Goal: Task Accomplishment & Management: Manage account settings

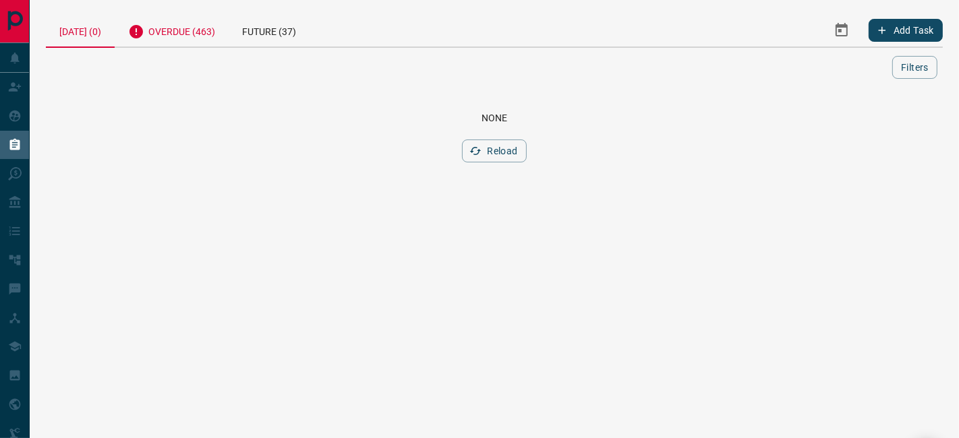
click at [177, 31] on div "Overdue (463)" at bounding box center [172, 29] width 114 height 33
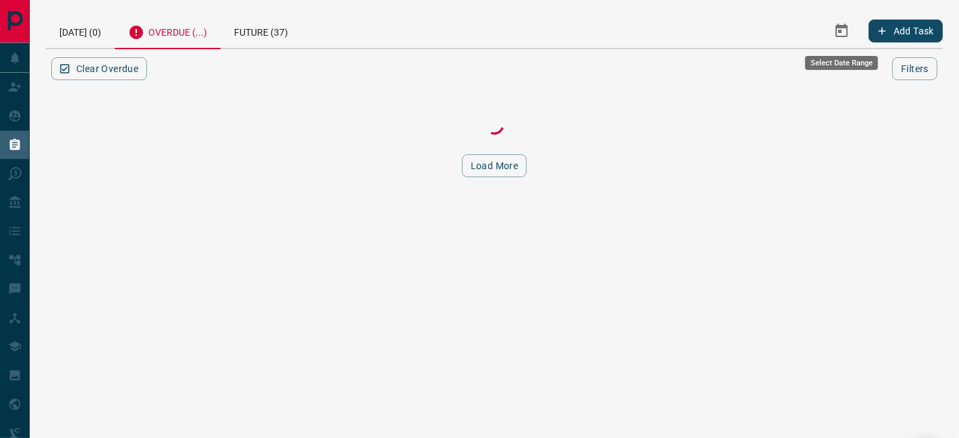
click at [842, 28] on icon "Select Date Range" at bounding box center [842, 31] width 16 height 16
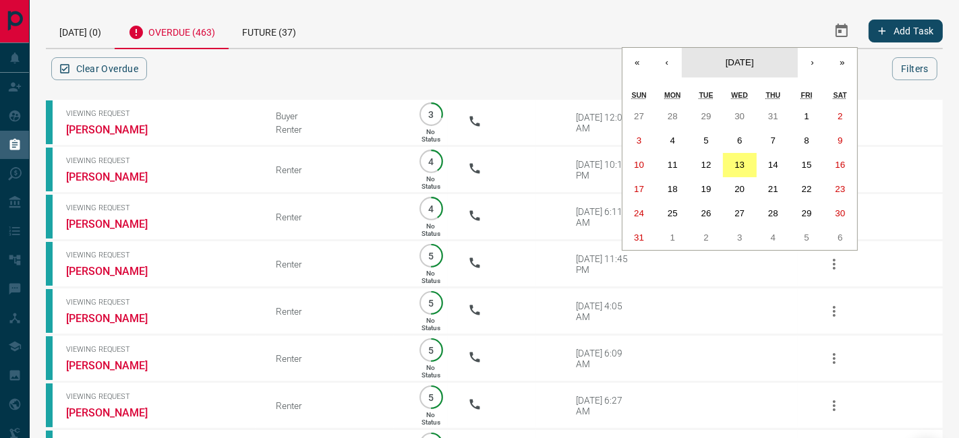
click at [682, 60] on button "[DATE]" at bounding box center [740, 63] width 116 height 30
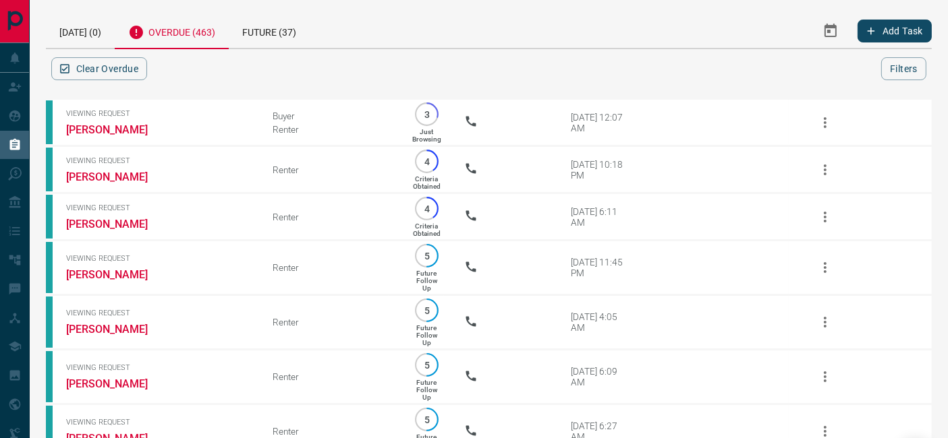
click at [755, 20] on div "Add Task" at bounding box center [799, 30] width 266 height 34
click at [834, 32] on icon "Select Date Range" at bounding box center [830, 31] width 16 height 16
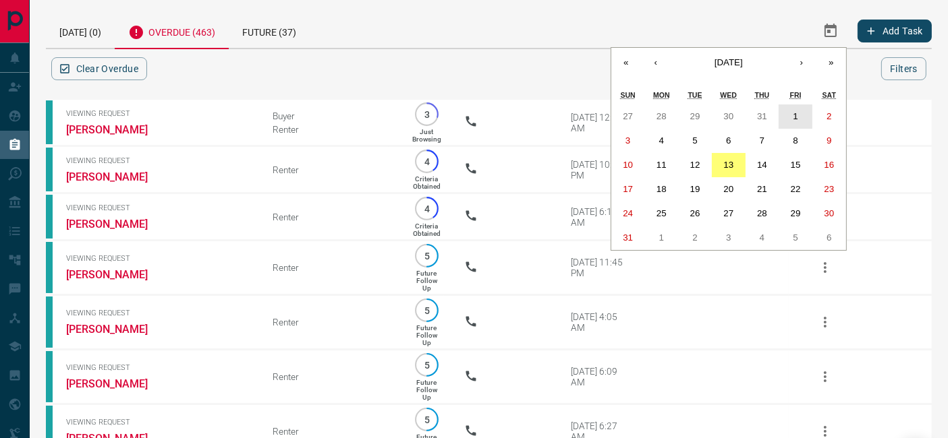
click at [795, 116] on abbr "1" at bounding box center [795, 116] width 5 height 10
click at [815, 63] on button "›" at bounding box center [801, 63] width 30 height 30
click at [659, 60] on button "‹" at bounding box center [656, 63] width 30 height 30
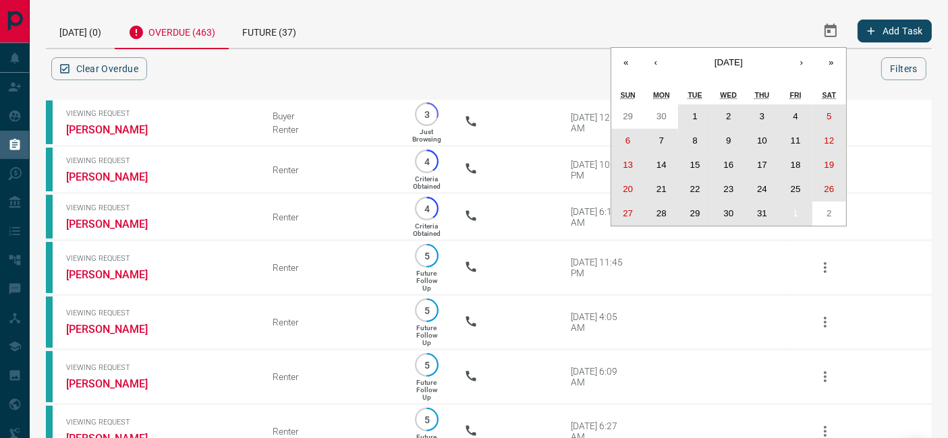
click at [682, 111] on button "1" at bounding box center [695, 117] width 34 height 24
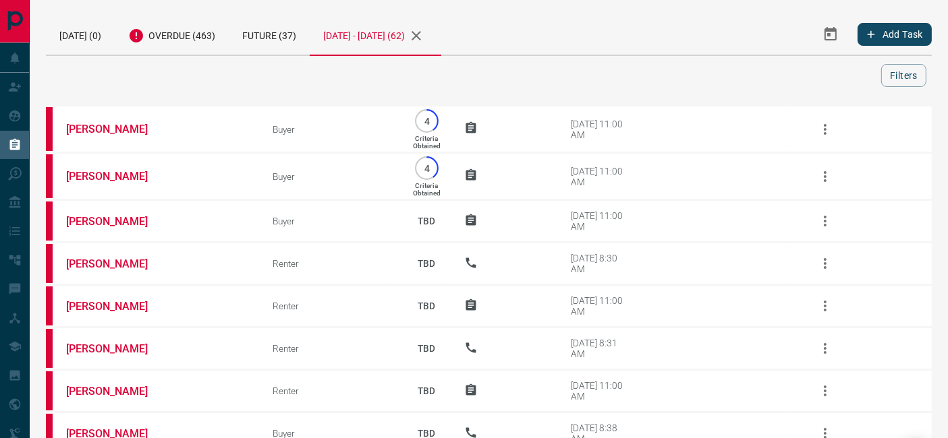
click at [436, 40] on div "[DATE] - [DATE] (62)" at bounding box center [376, 34] width 132 height 42
click at [826, 33] on icon "Select Date Range" at bounding box center [830, 34] width 16 height 16
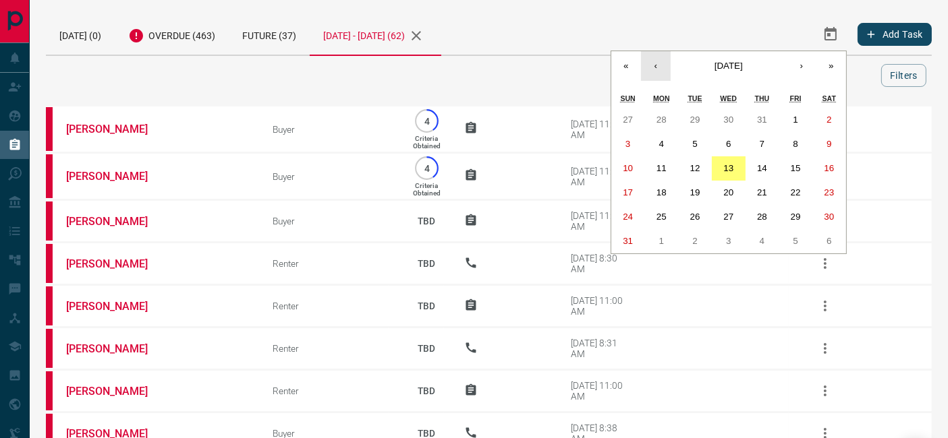
click at [658, 74] on button "‹" at bounding box center [656, 66] width 30 height 30
click at [695, 119] on abbr "1" at bounding box center [694, 120] width 5 height 10
click at [787, 67] on button "›" at bounding box center [801, 66] width 30 height 30
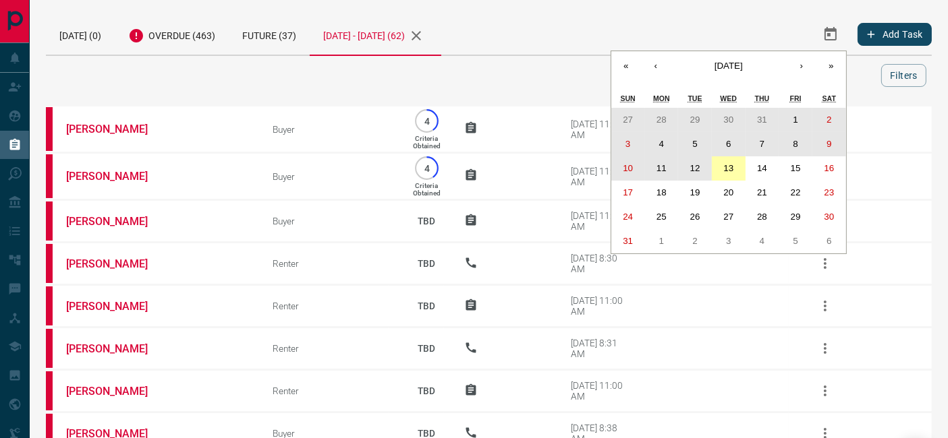
click at [734, 161] on button "13" at bounding box center [729, 168] width 34 height 24
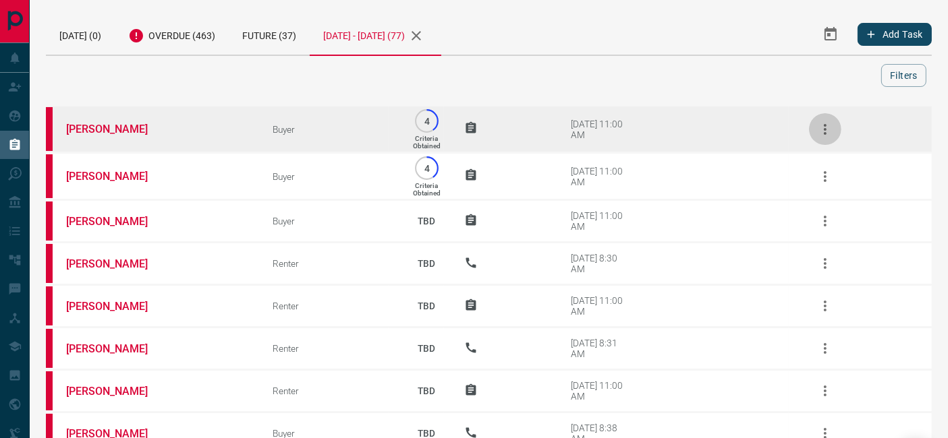
click at [825, 121] on icon "button" at bounding box center [825, 129] width 16 height 16
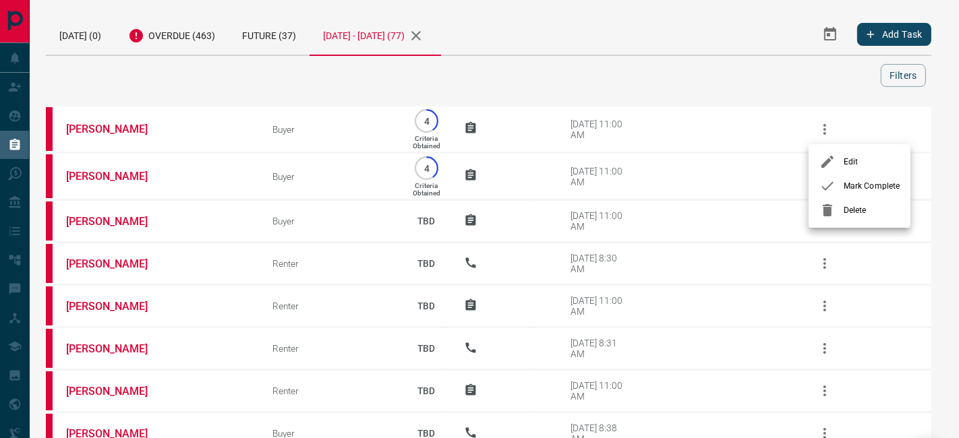
click at [849, 185] on span "Mark Complete" at bounding box center [872, 186] width 56 height 12
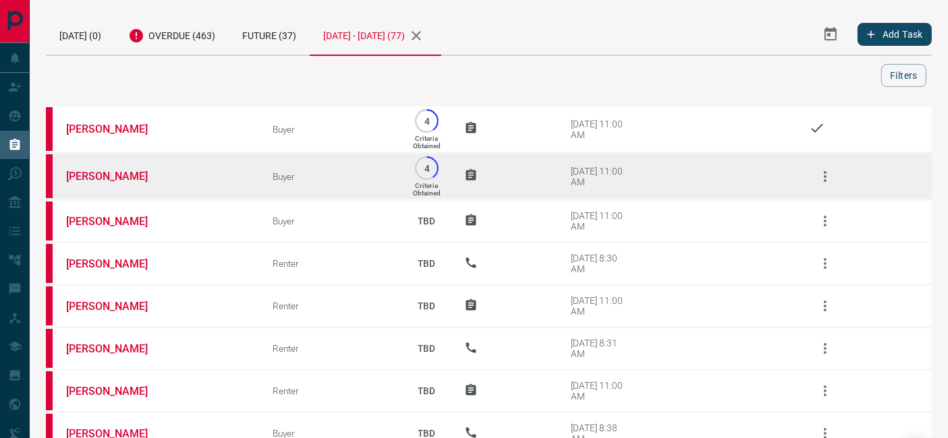
click at [824, 176] on icon "button" at bounding box center [825, 176] width 3 height 11
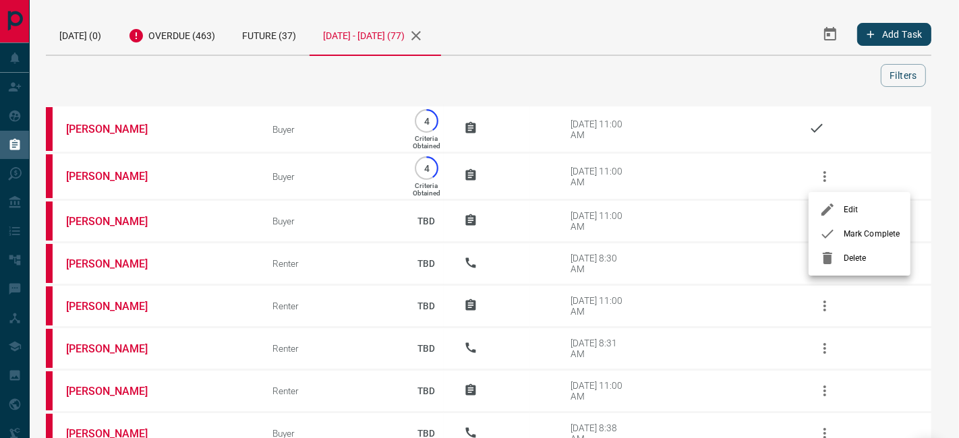
click at [848, 234] on span "Mark Complete" at bounding box center [872, 234] width 56 height 12
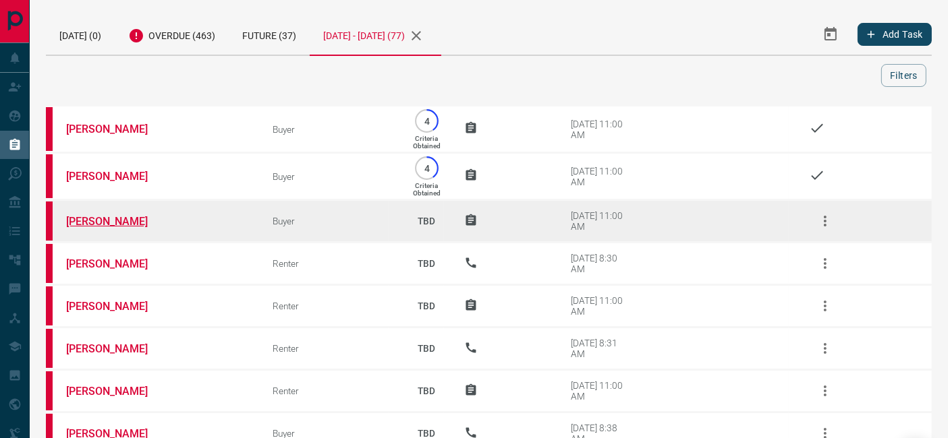
click at [100, 217] on link "[PERSON_NAME]" at bounding box center [116, 221] width 101 height 13
